Goal: Task Accomplishment & Management: Use online tool/utility

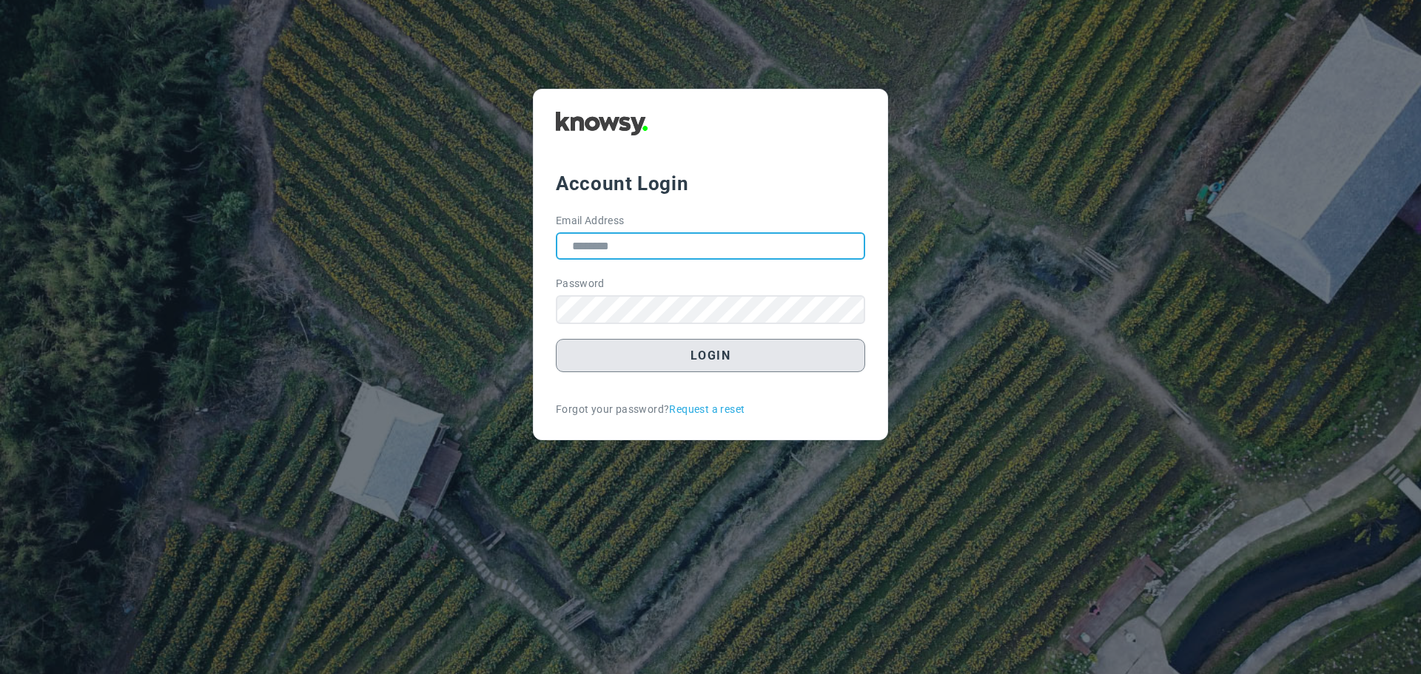
type input "**********"
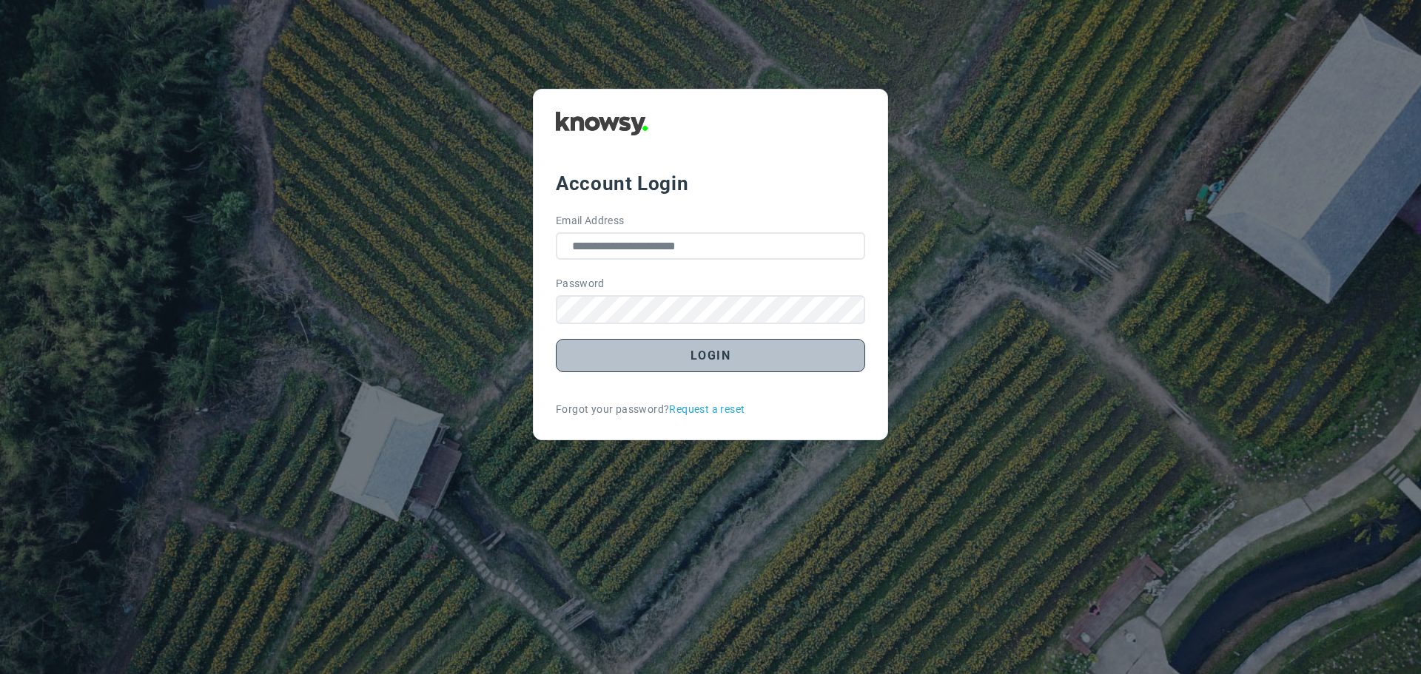
click at [701, 361] on button "Login" at bounding box center [710, 355] width 309 height 33
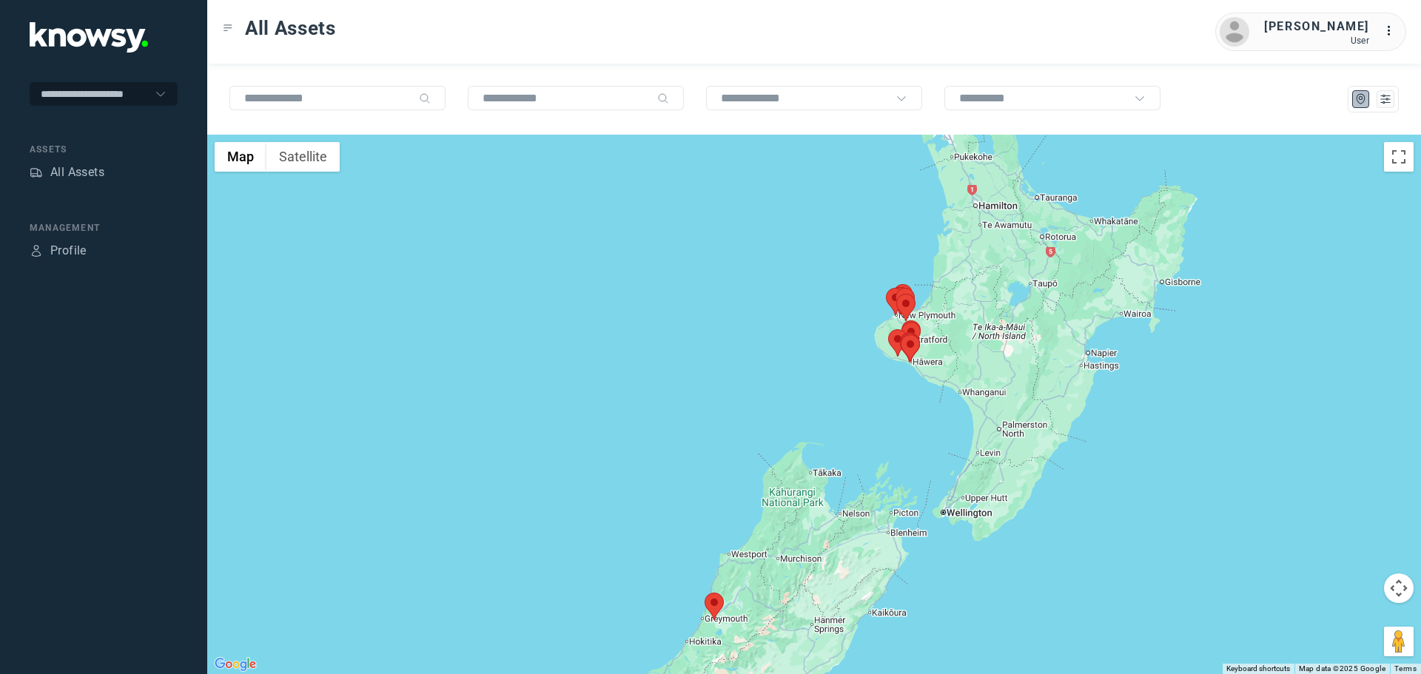
drag, startPoint x: 900, startPoint y: 254, endPoint x: 902, endPoint y: 307, distance: 53.3
click at [899, 312] on img at bounding box center [905, 307] width 19 height 27
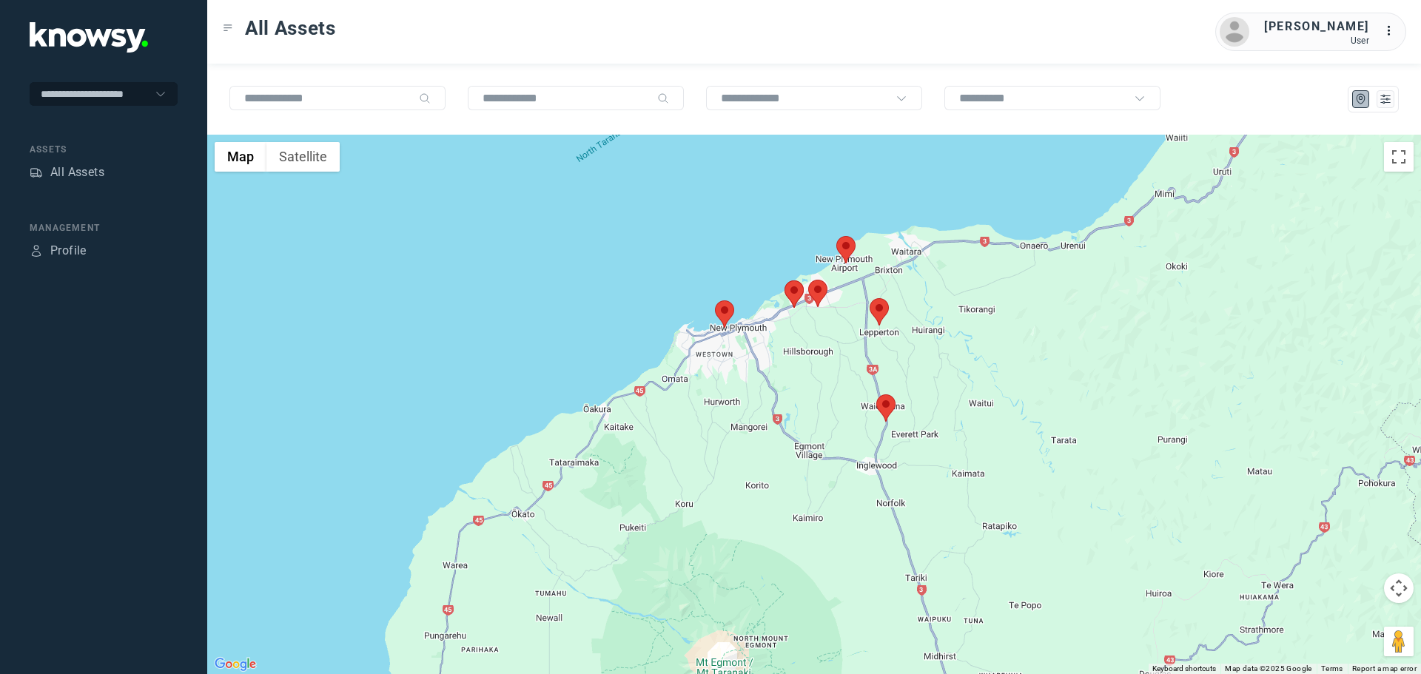
click at [876, 395] on area at bounding box center [876, 395] width 0 height 0
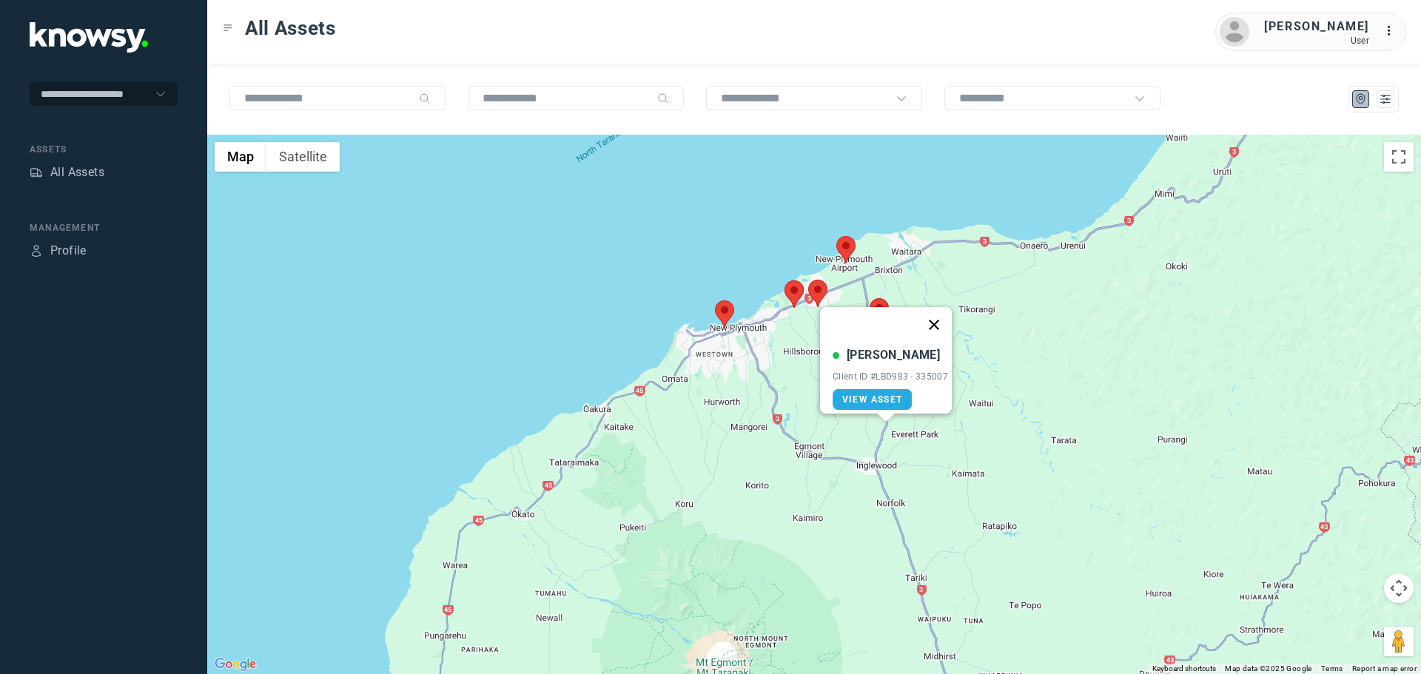
click at [936, 319] on button "Close" at bounding box center [934, 325] width 36 height 36
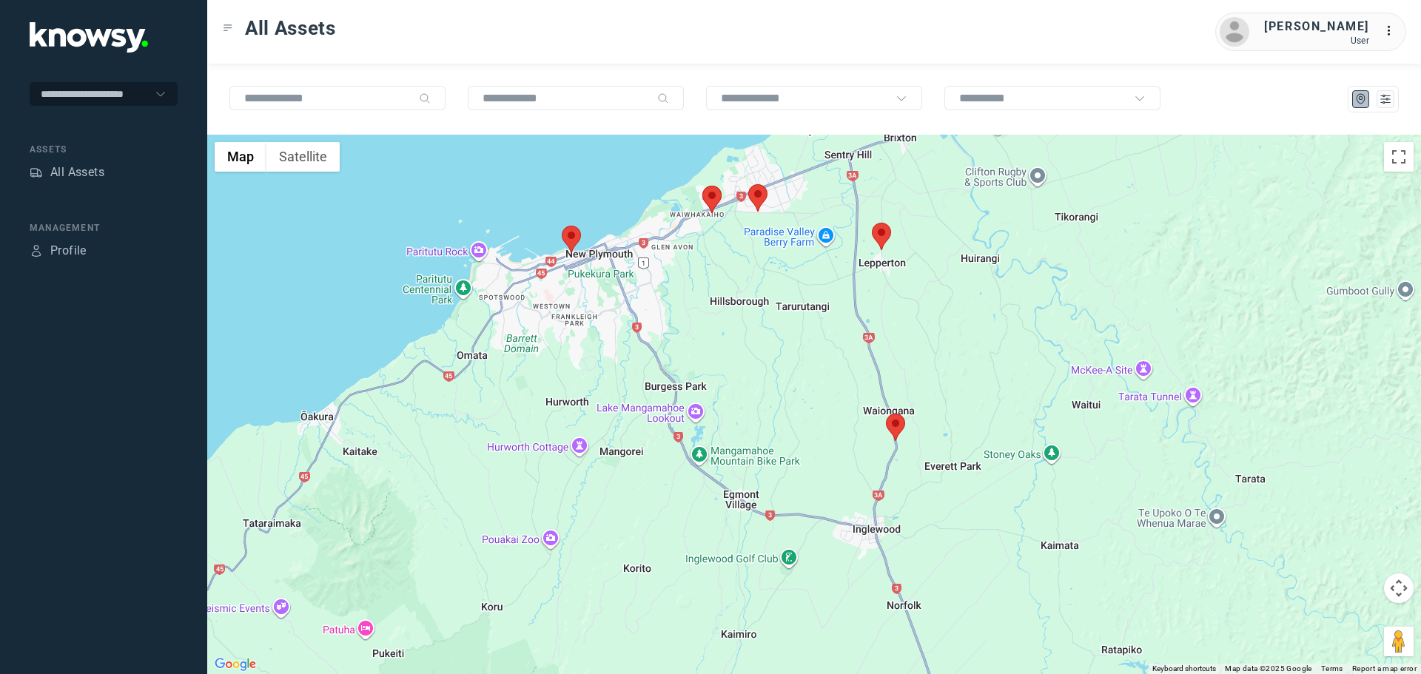
drag, startPoint x: 905, startPoint y: 387, endPoint x: 892, endPoint y: 361, distance: 29.8
click at [899, 361] on div at bounding box center [814, 405] width 1214 height 540
